Goal: Information Seeking & Learning: Learn about a topic

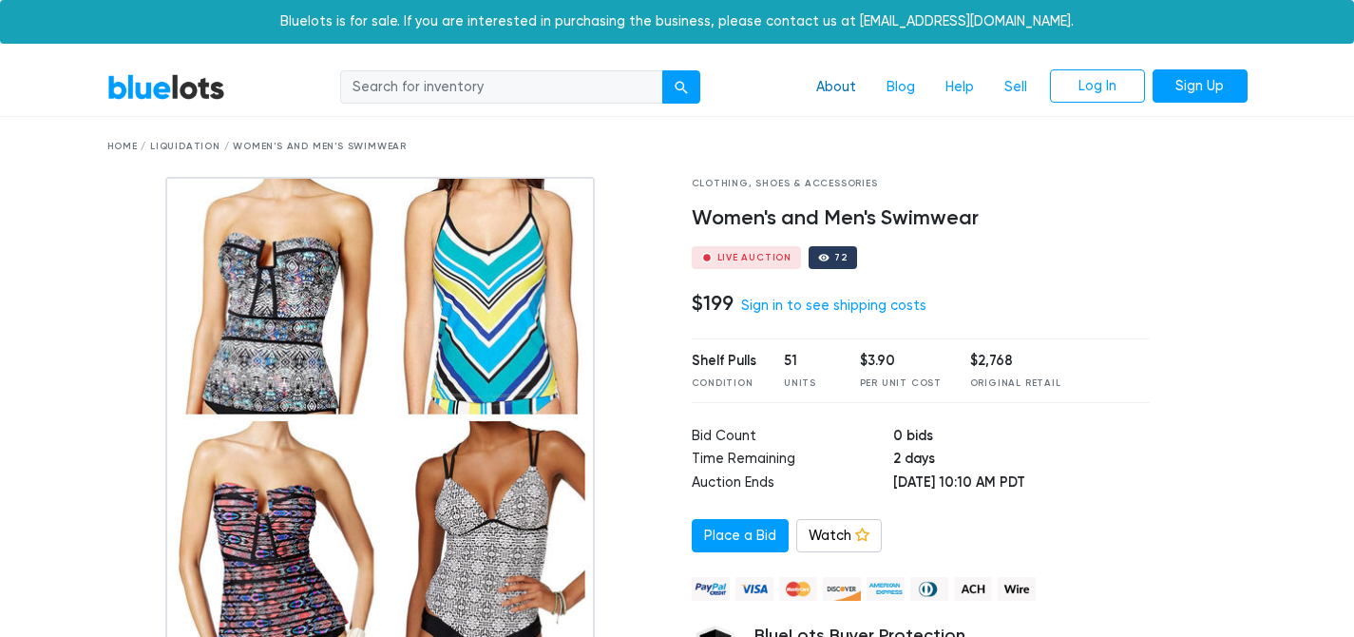
click at [838, 93] on link "About" at bounding box center [836, 87] width 70 height 36
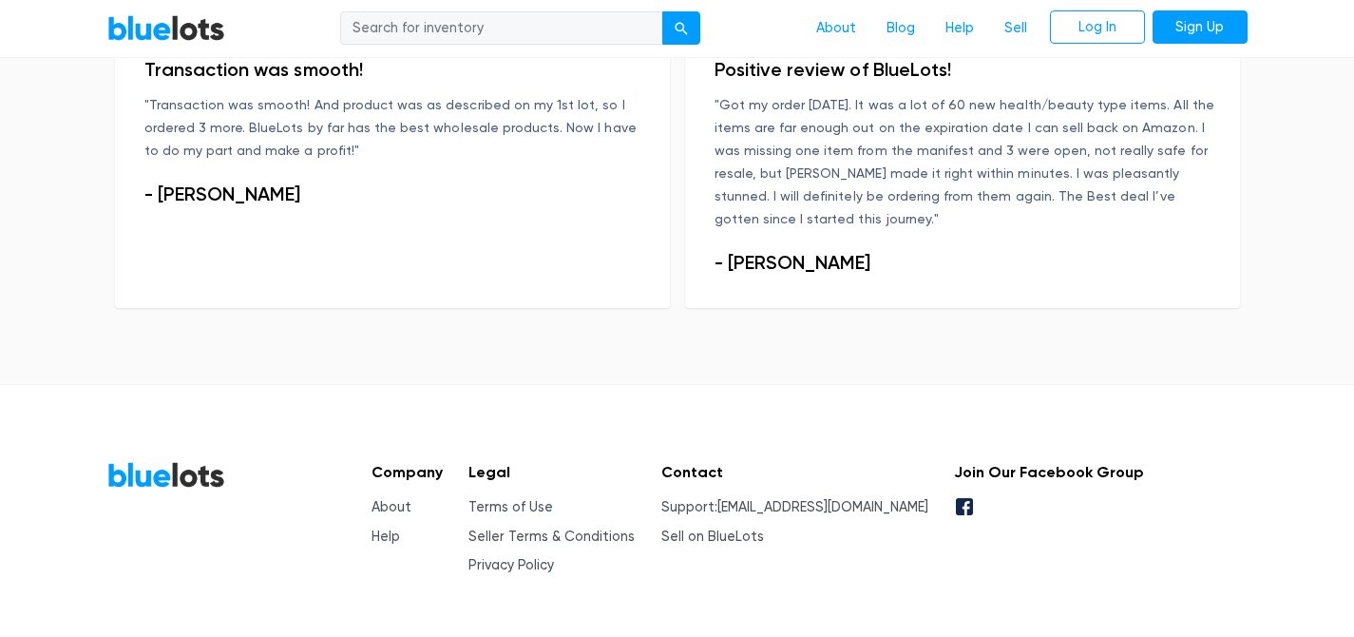
scroll to position [1492, 0]
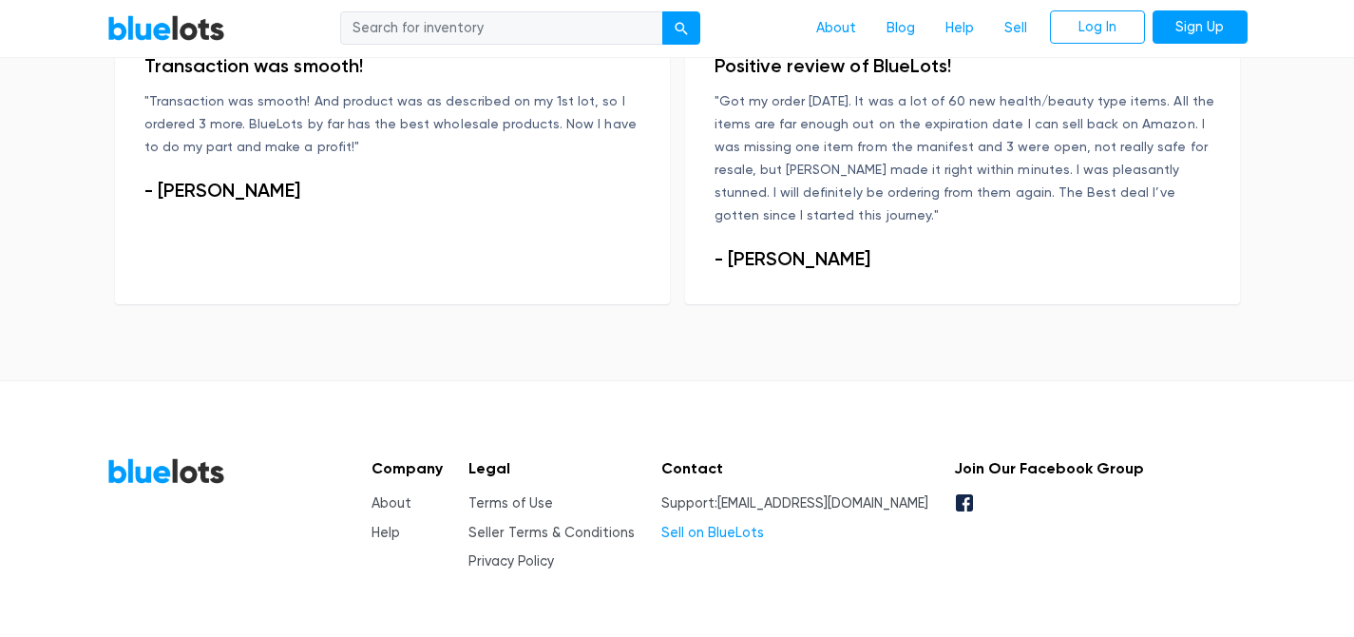
click at [747, 524] on link "Sell on BlueLots" at bounding box center [712, 532] width 103 height 16
